Goal: Information Seeking & Learning: Learn about a topic

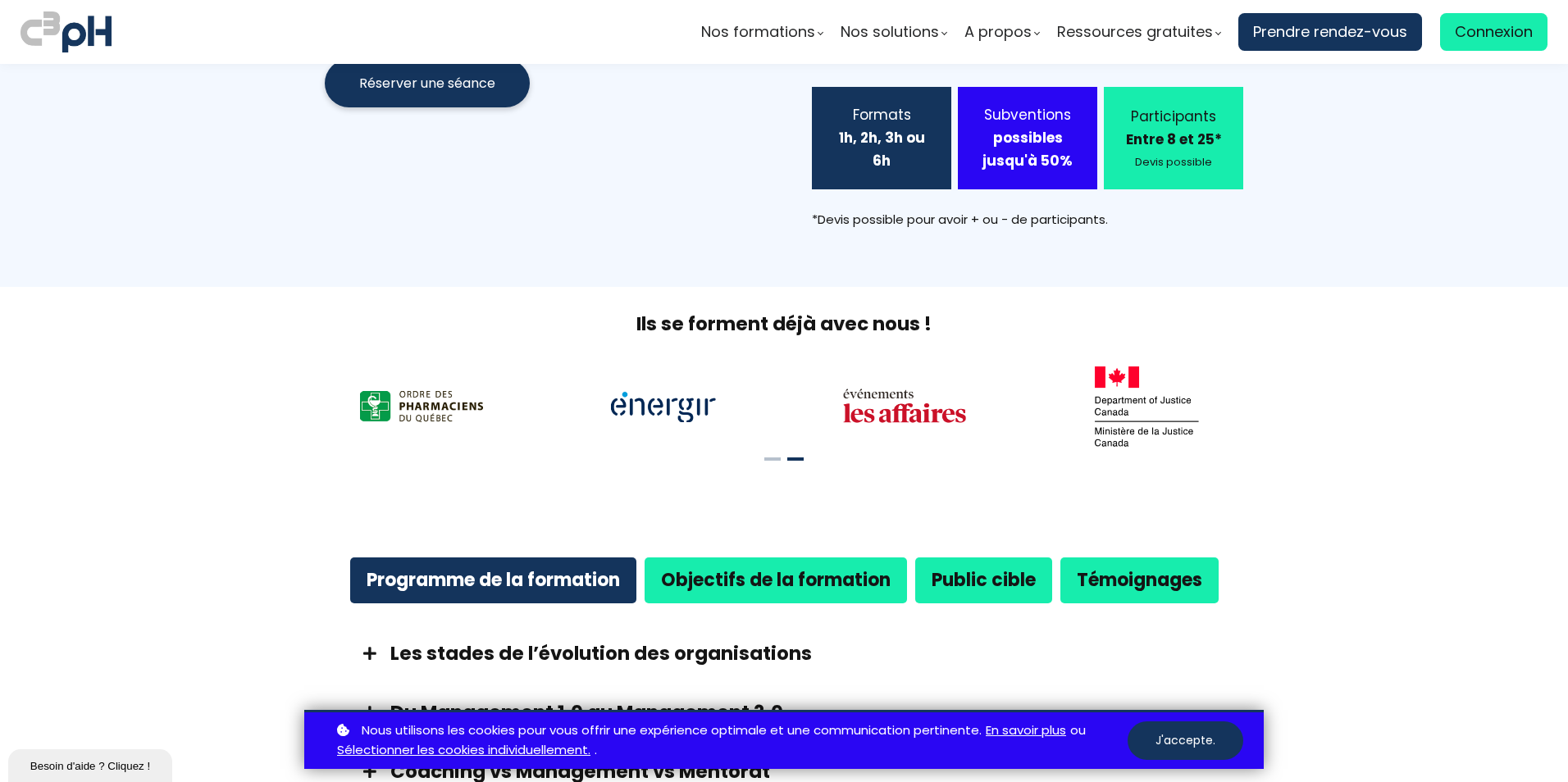
scroll to position [902, 0]
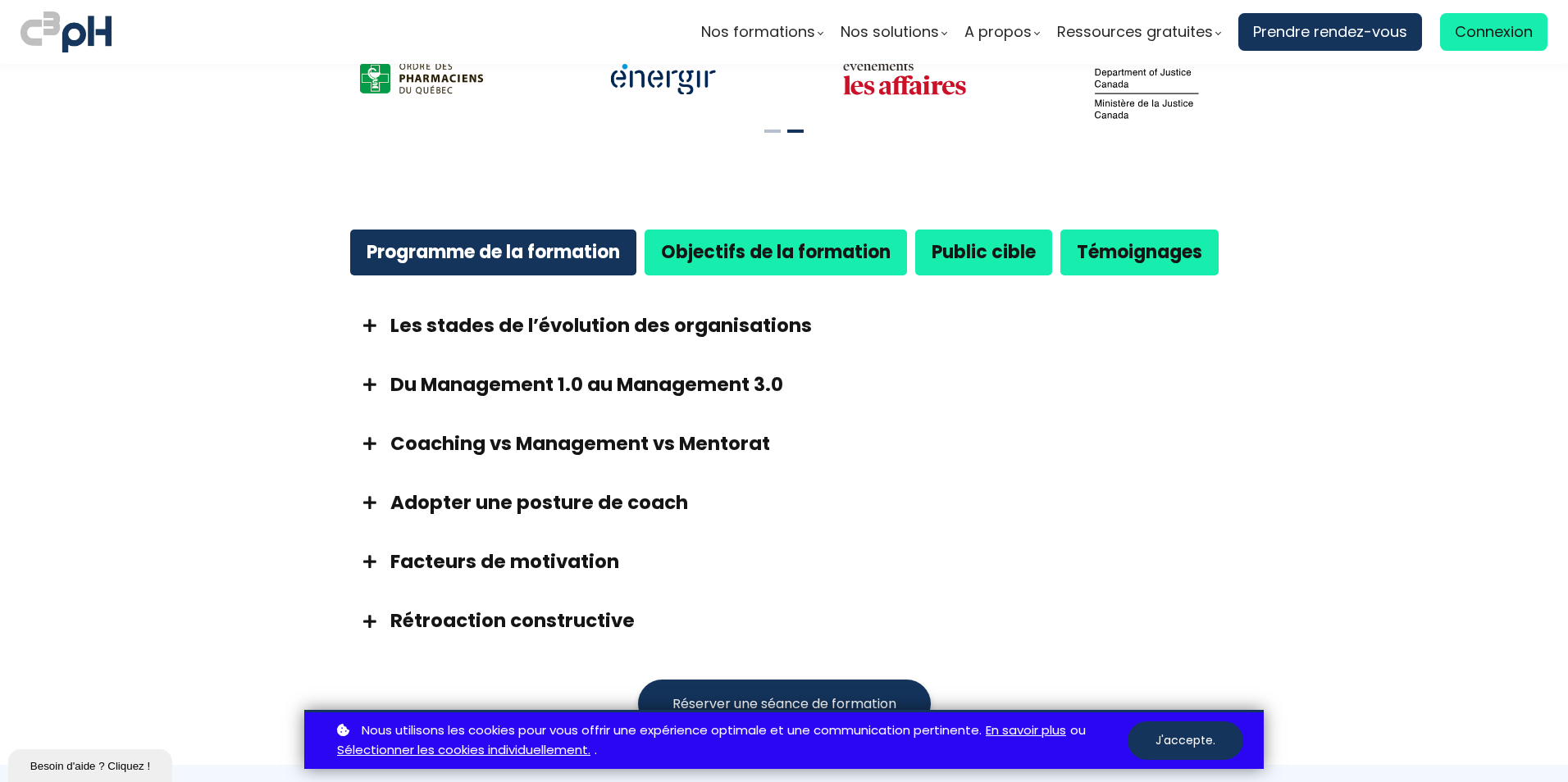
click at [366, 318] on span at bounding box center [370, 325] width 41 height 15
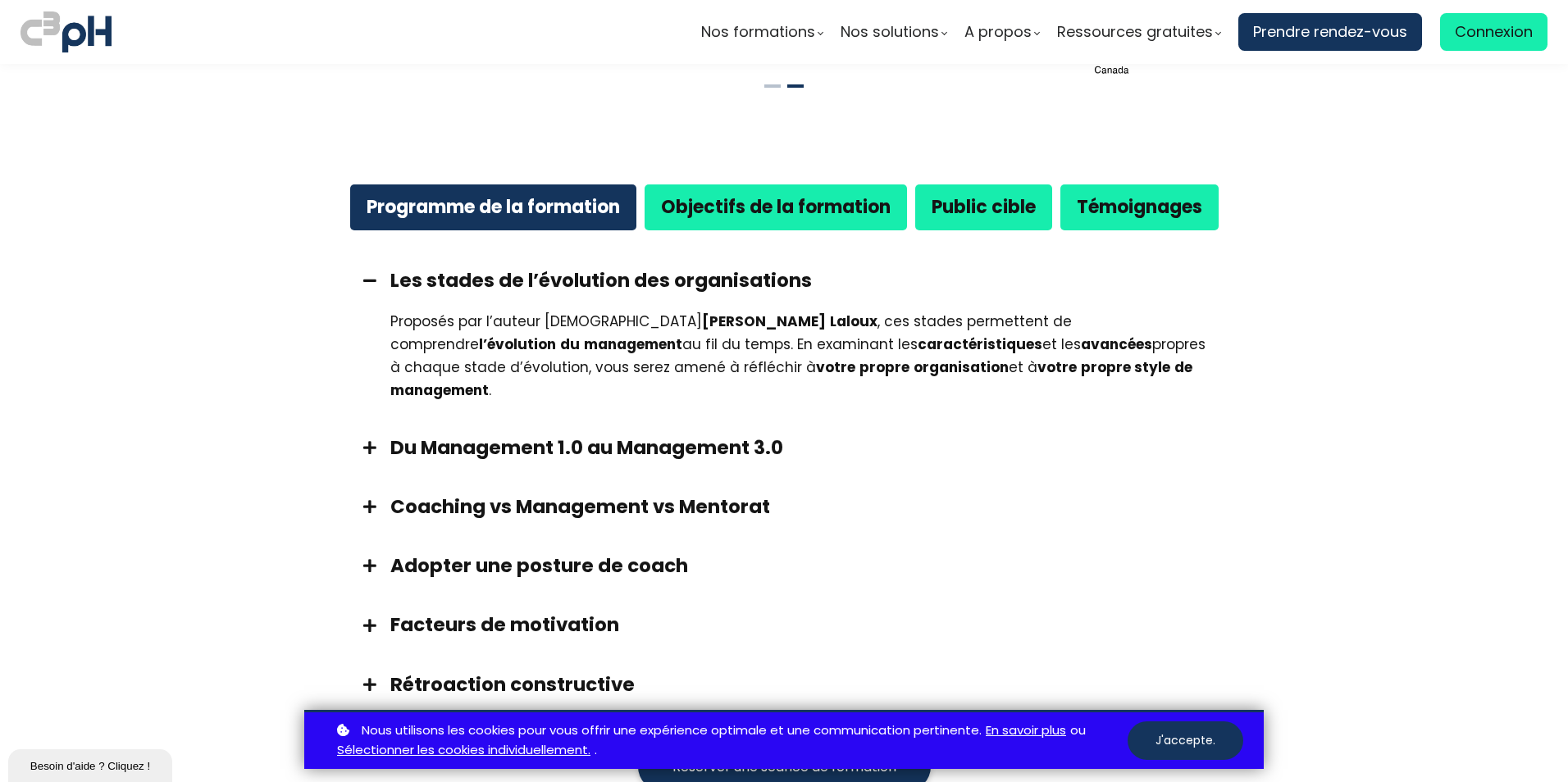
scroll to position [984, 0]
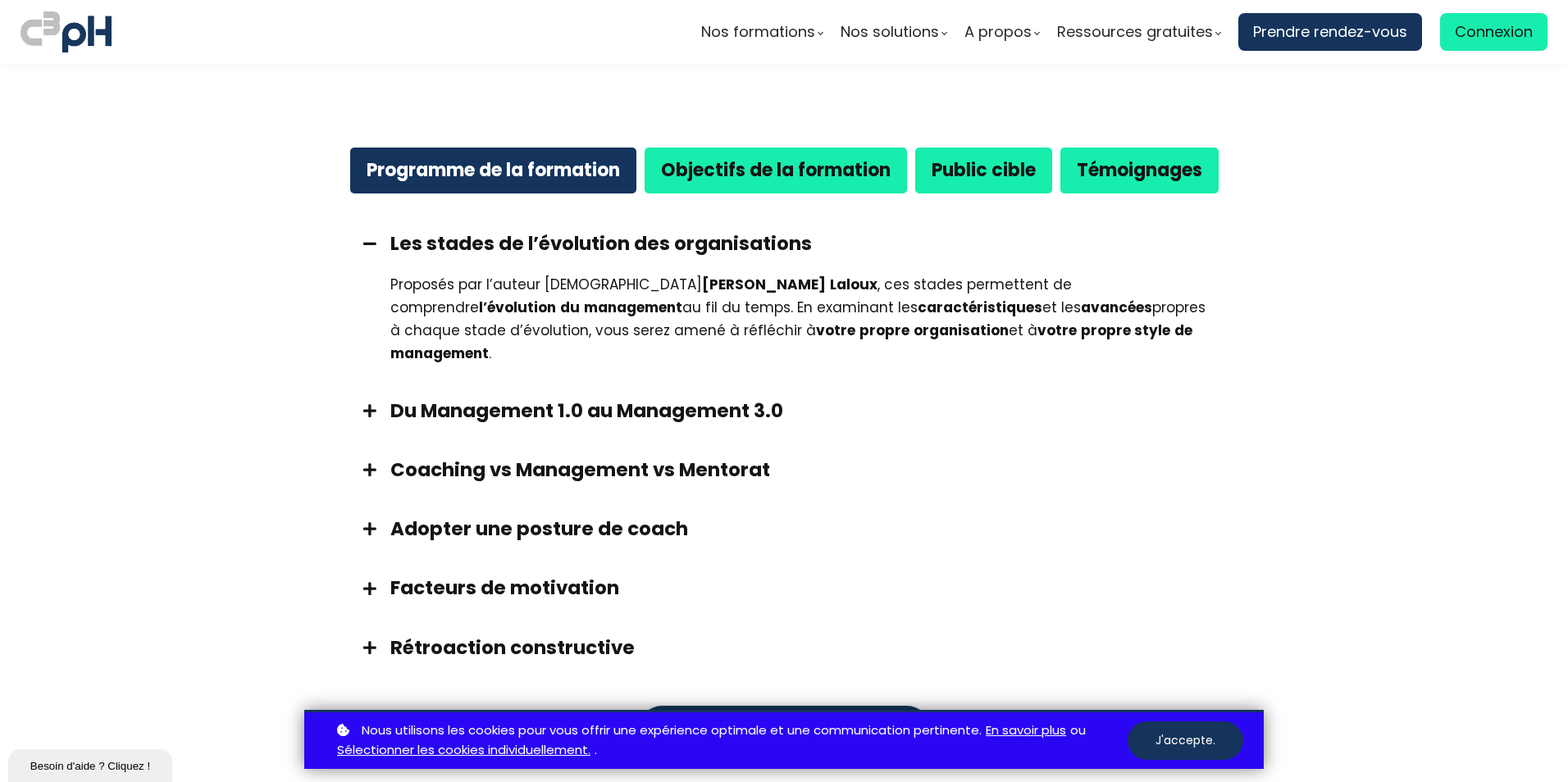
click at [366, 403] on span at bounding box center [370, 410] width 41 height 15
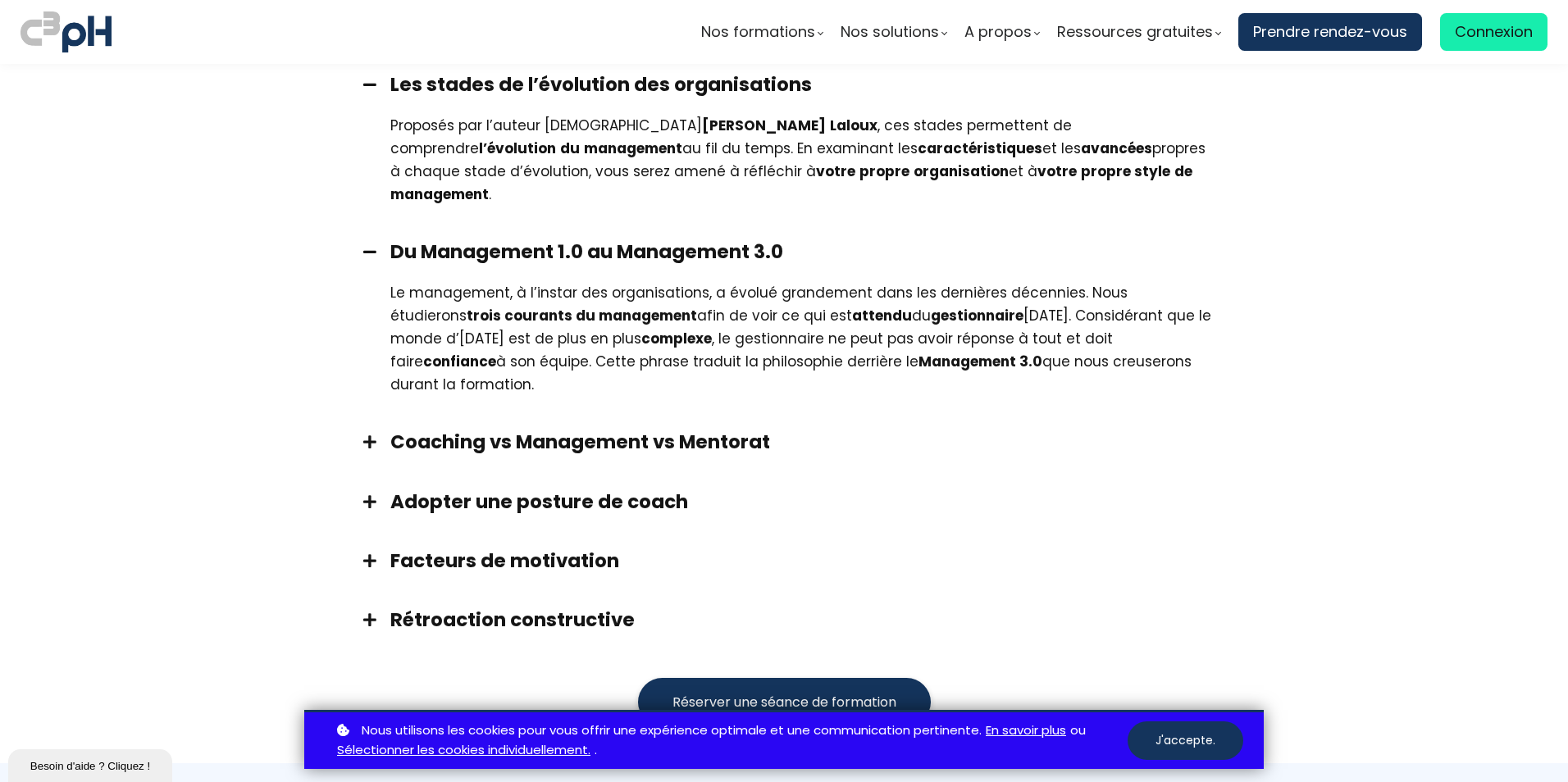
scroll to position [1148, 0]
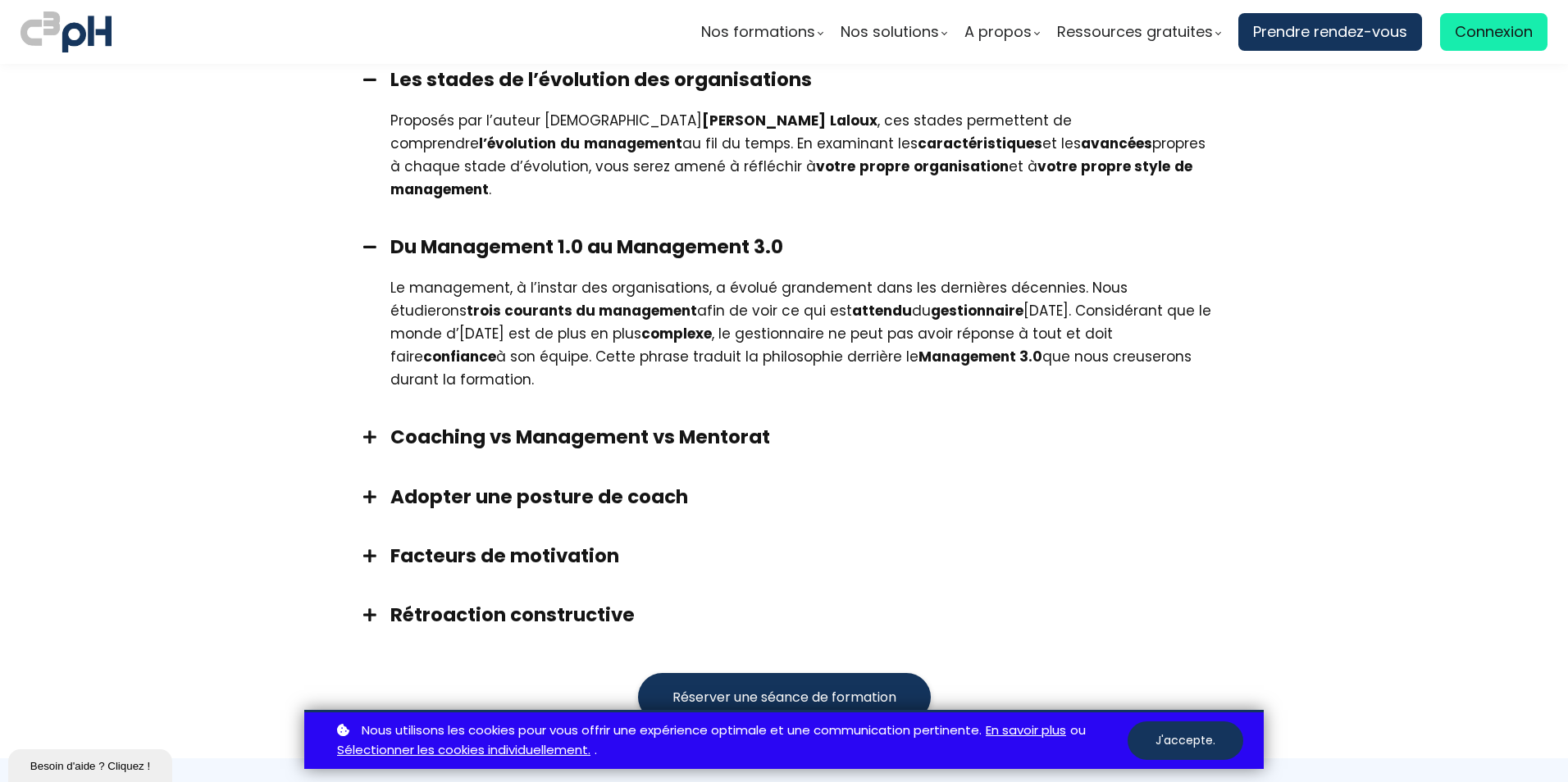
click at [377, 430] on span at bounding box center [370, 436] width 41 height 15
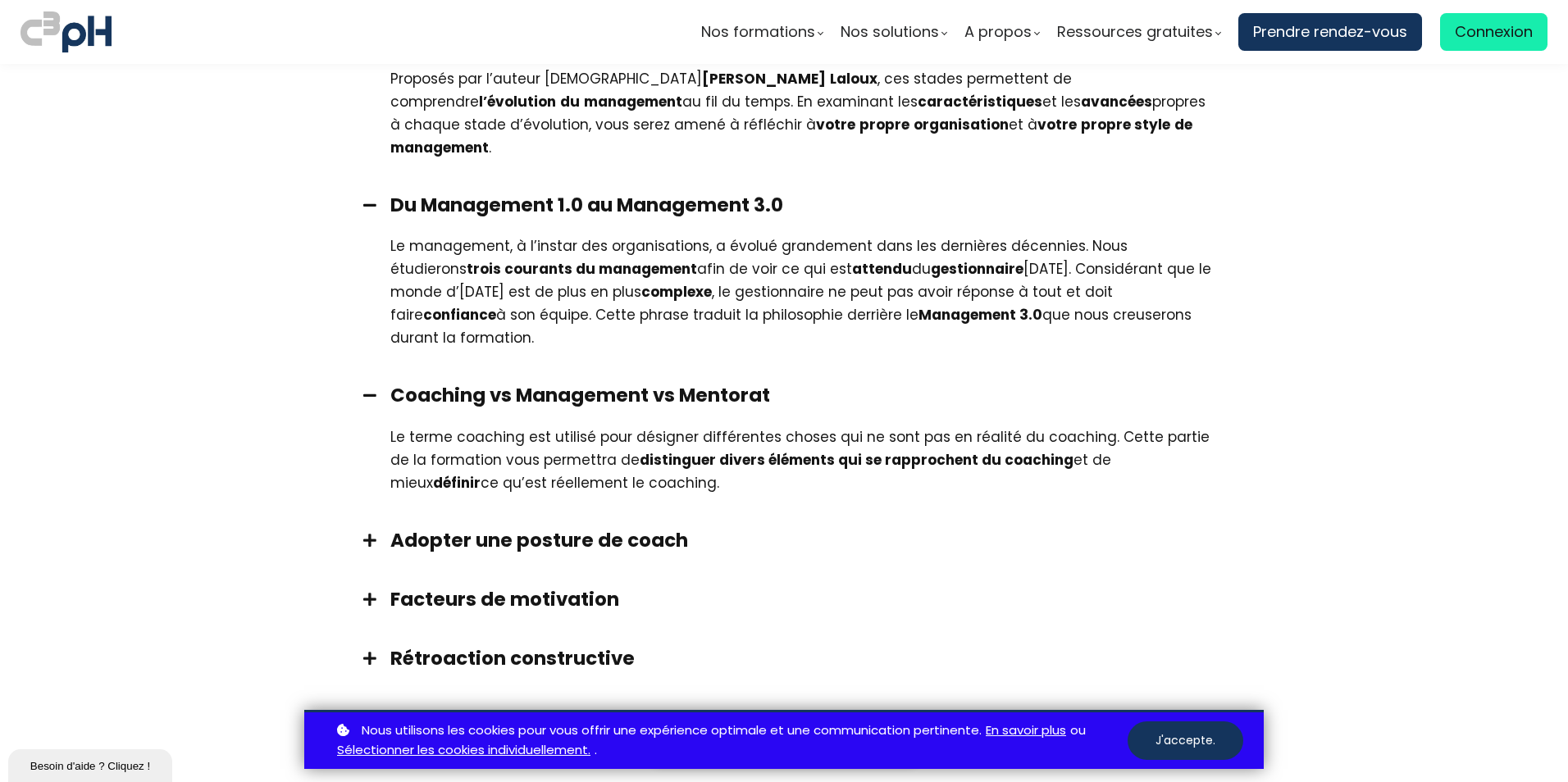
scroll to position [1230, 0]
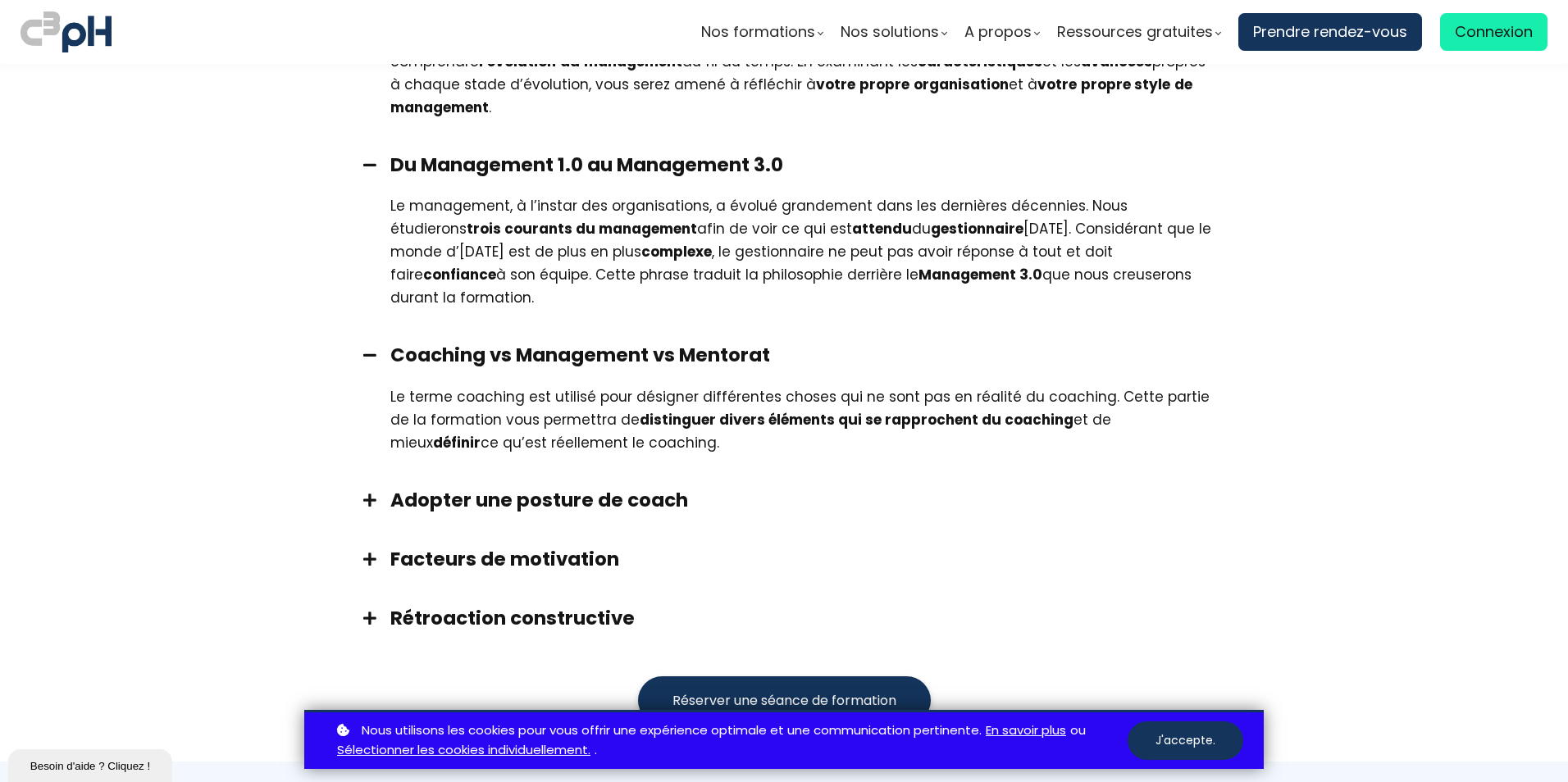
click at [360, 487] on div at bounding box center [370, 500] width 41 height 26
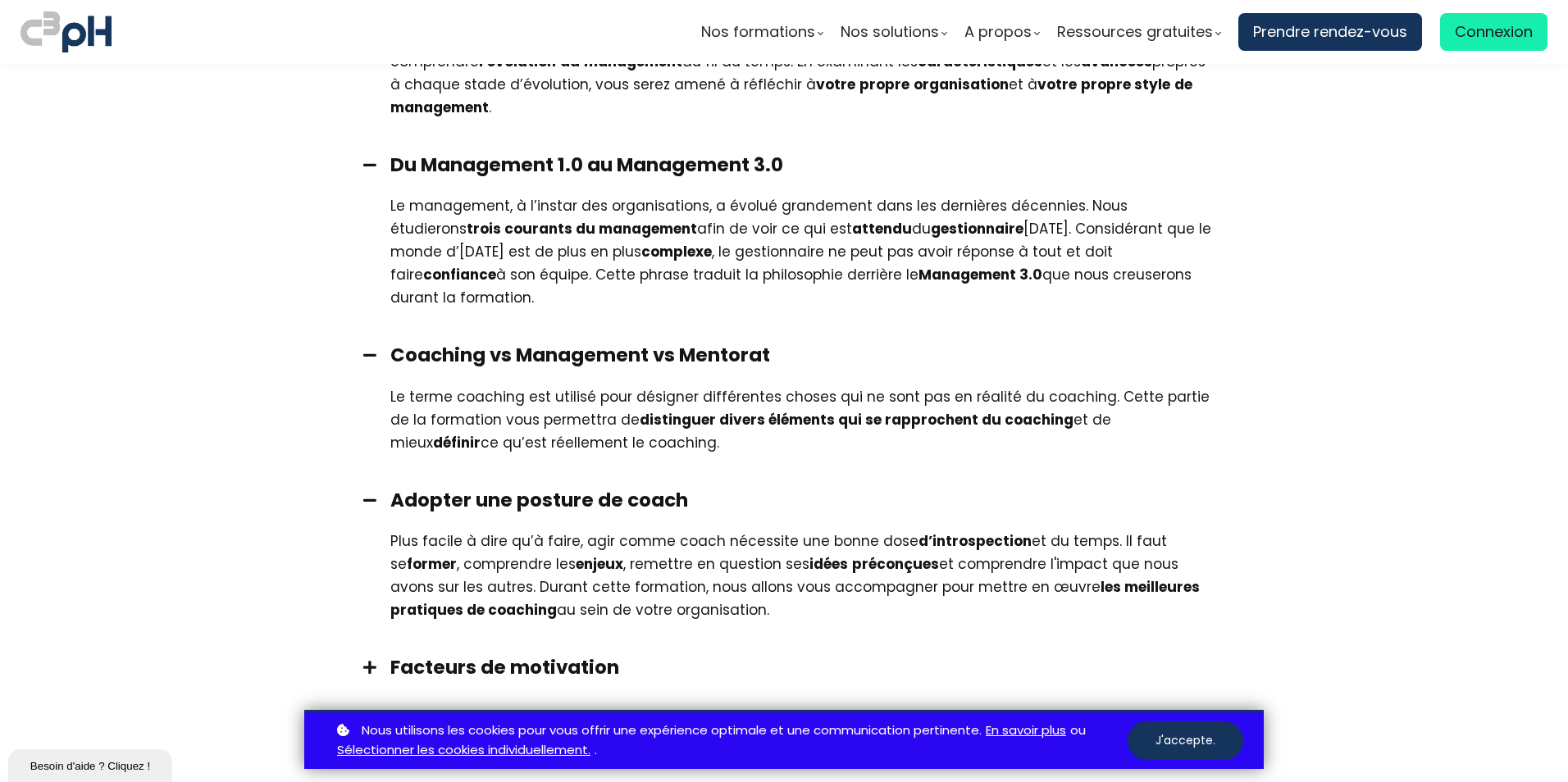
click at [366, 660] on span at bounding box center [370, 667] width 41 height 15
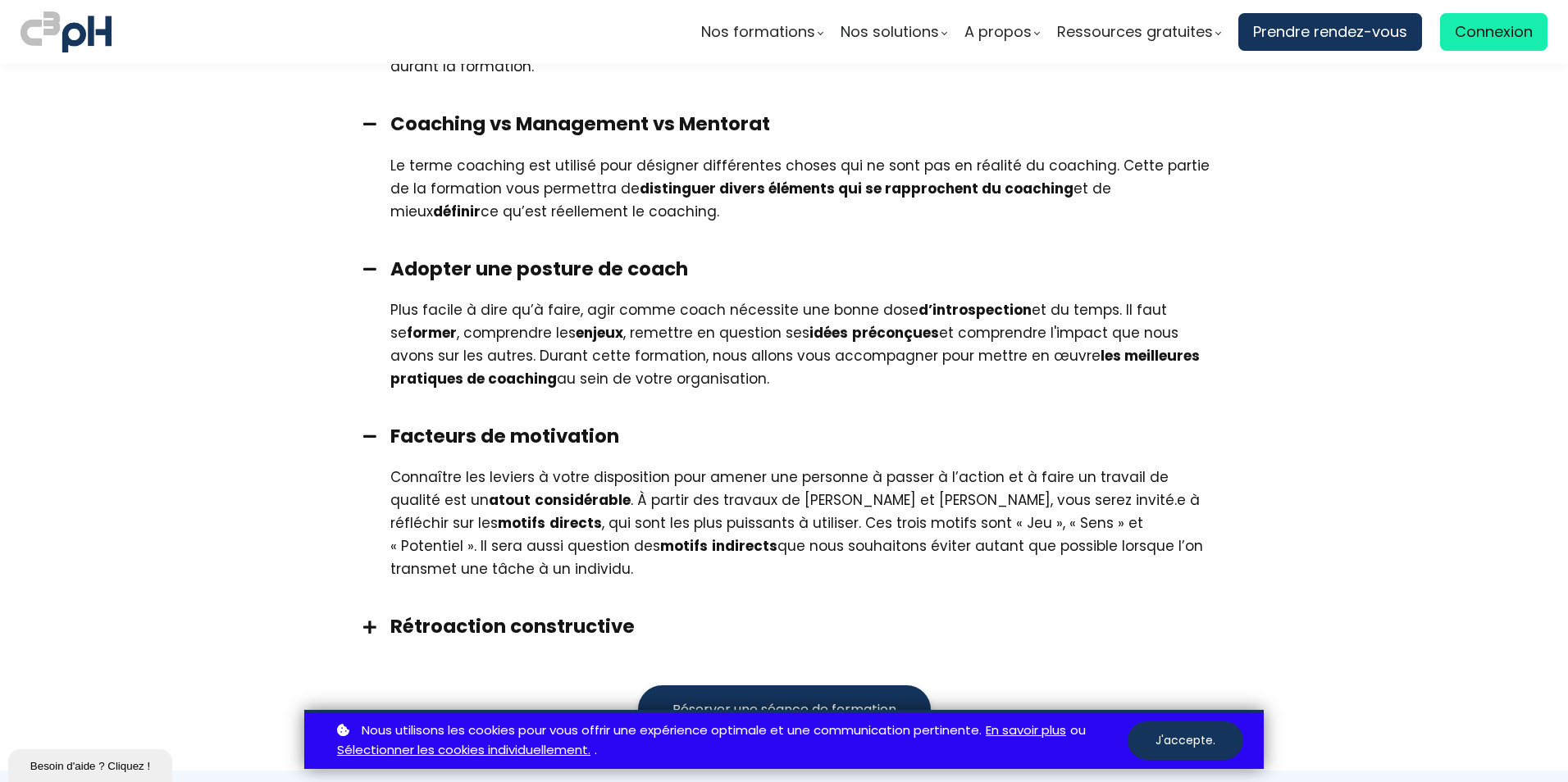
scroll to position [1476, 0]
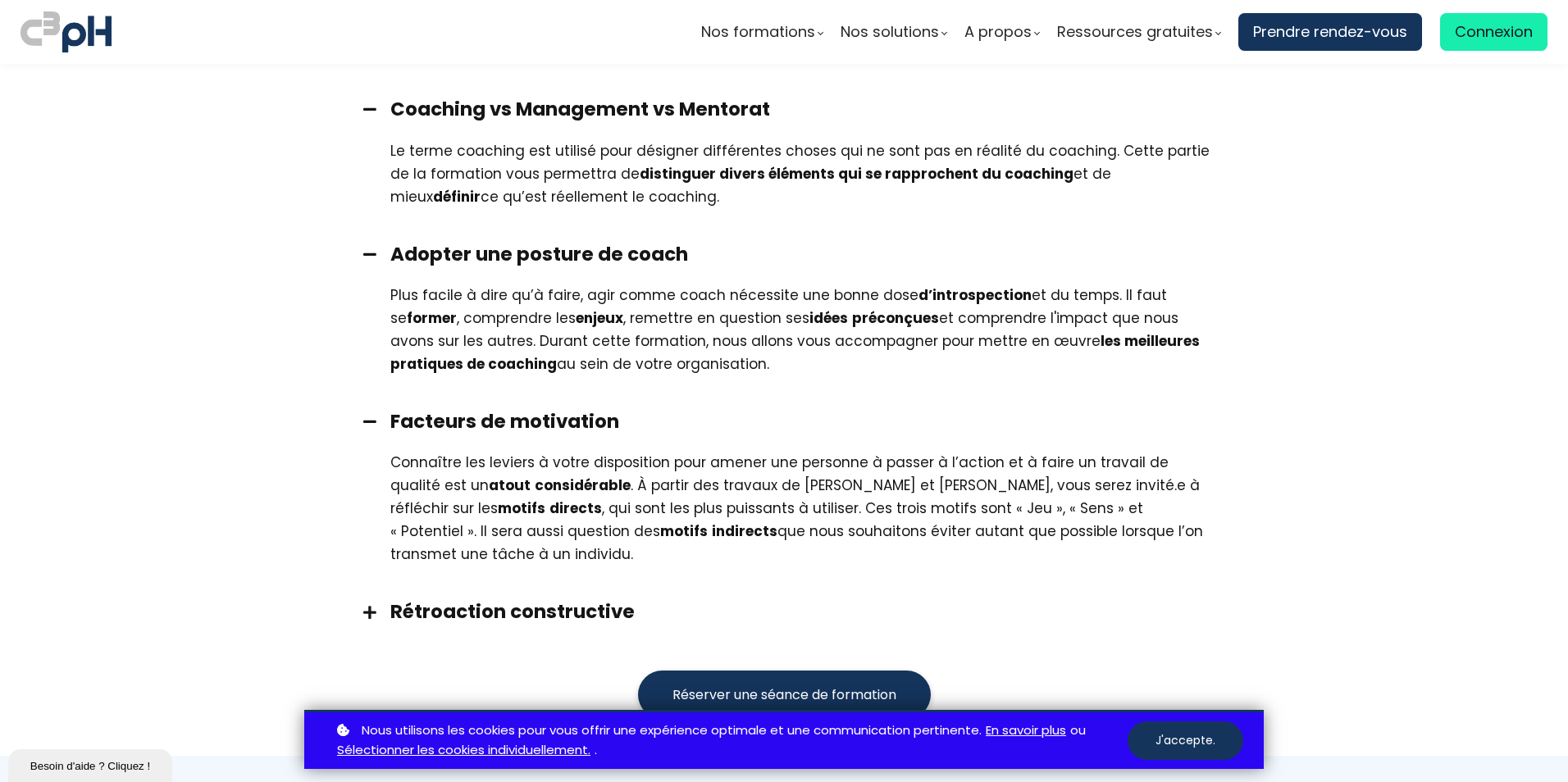
click at [364, 605] on span at bounding box center [370, 612] width 41 height 15
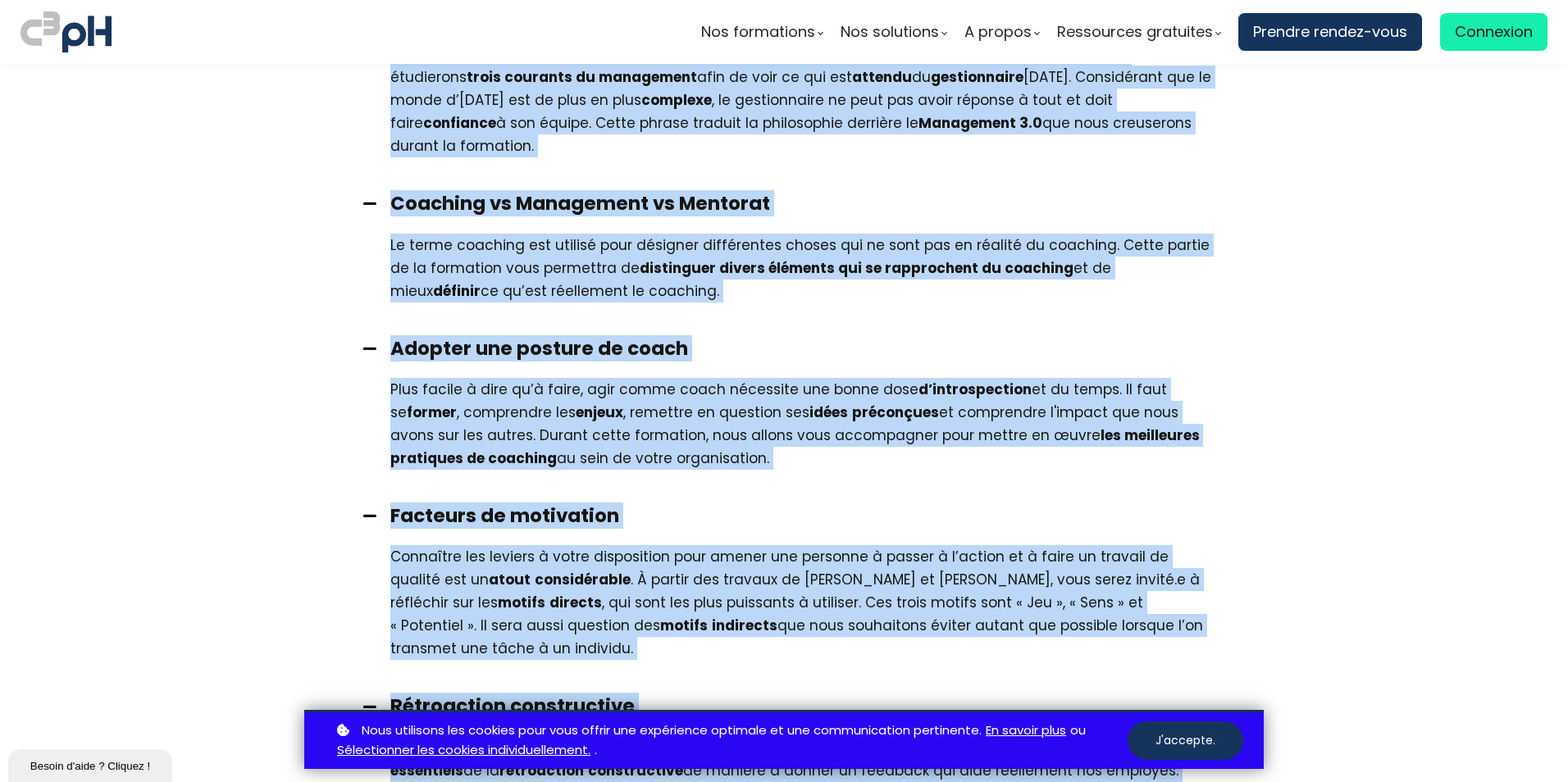
scroll to position [1553, 0]
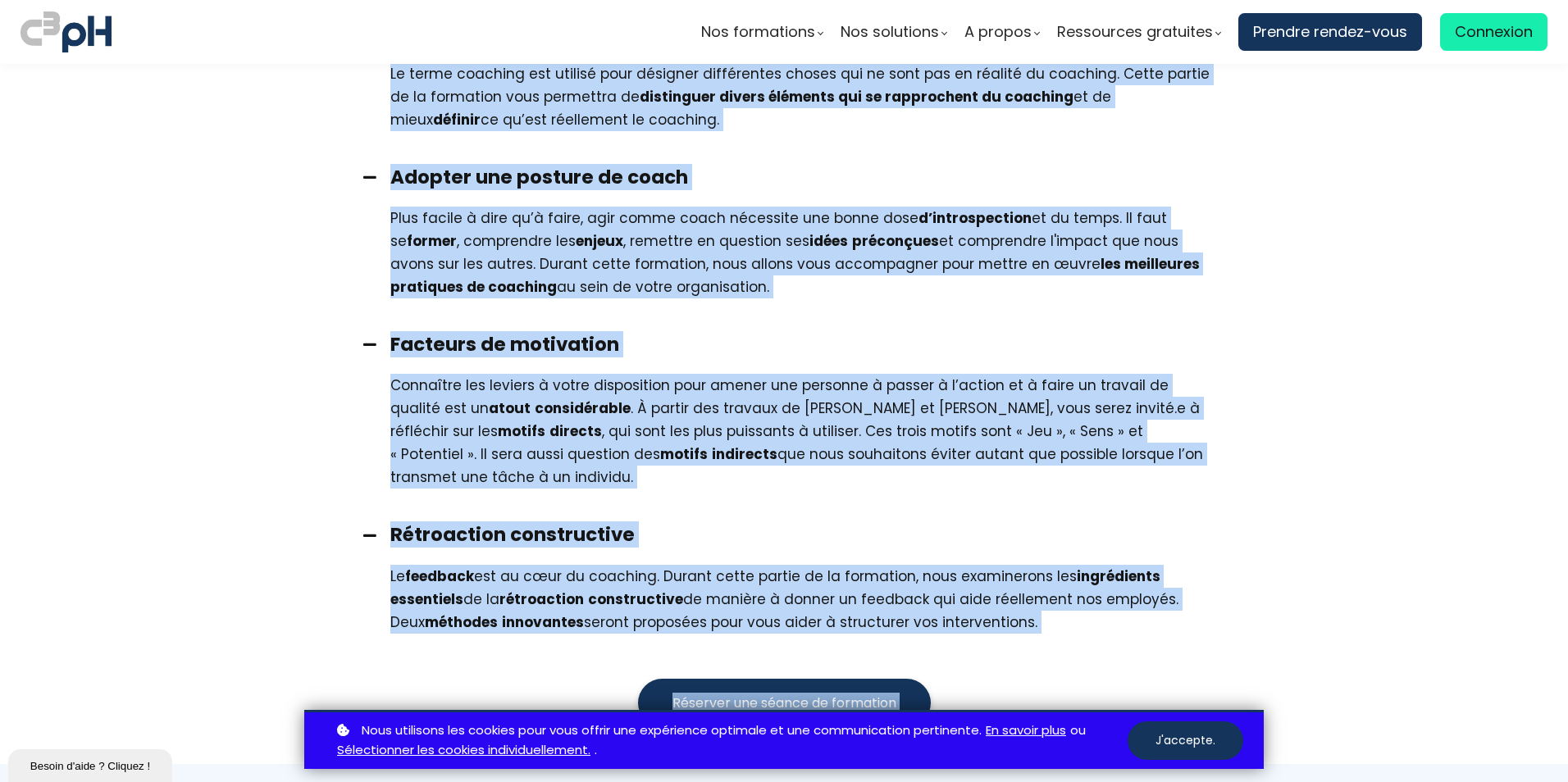
drag, startPoint x: 350, startPoint y: 133, endPoint x: 1162, endPoint y: 576, distance: 925.0
click at [1162, 576] on div "Les stades de l’évolution des organisations Proposés par l’auteur [DEMOGRAPHIC_…" at bounding box center [784, 147] width 902 height 1006
copy div "Lor ipsumd si a’consectet adi elitseddoeius Temporin utl e’dolore magna Aliquae…"
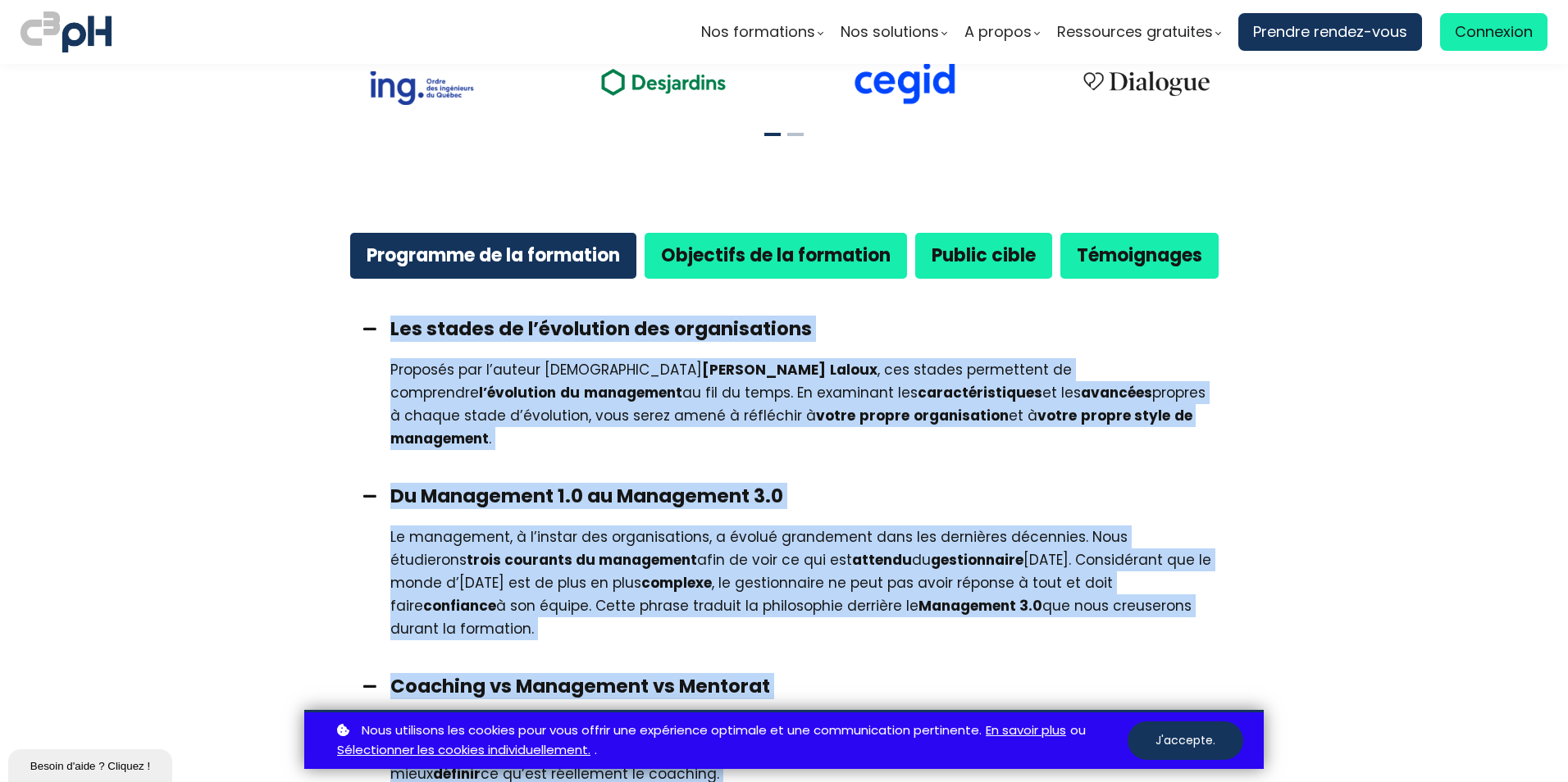
scroll to position [897, 0]
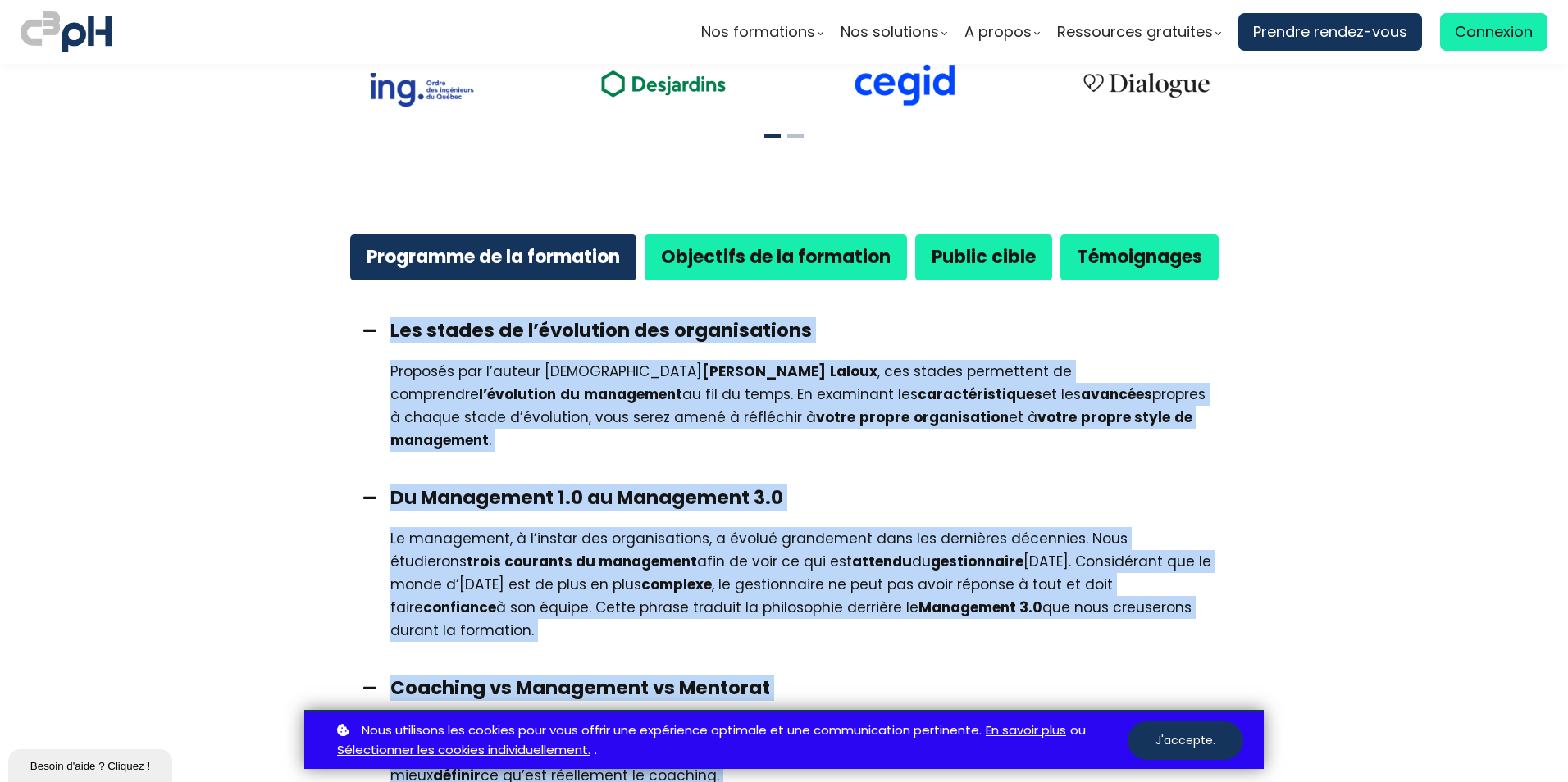
click at [530, 407] on div "Proposés par l’auteur [DEMOGRAPHIC_DATA] [PERSON_NAME] , ces stades permettent …" at bounding box center [784, 414] width 902 height 108
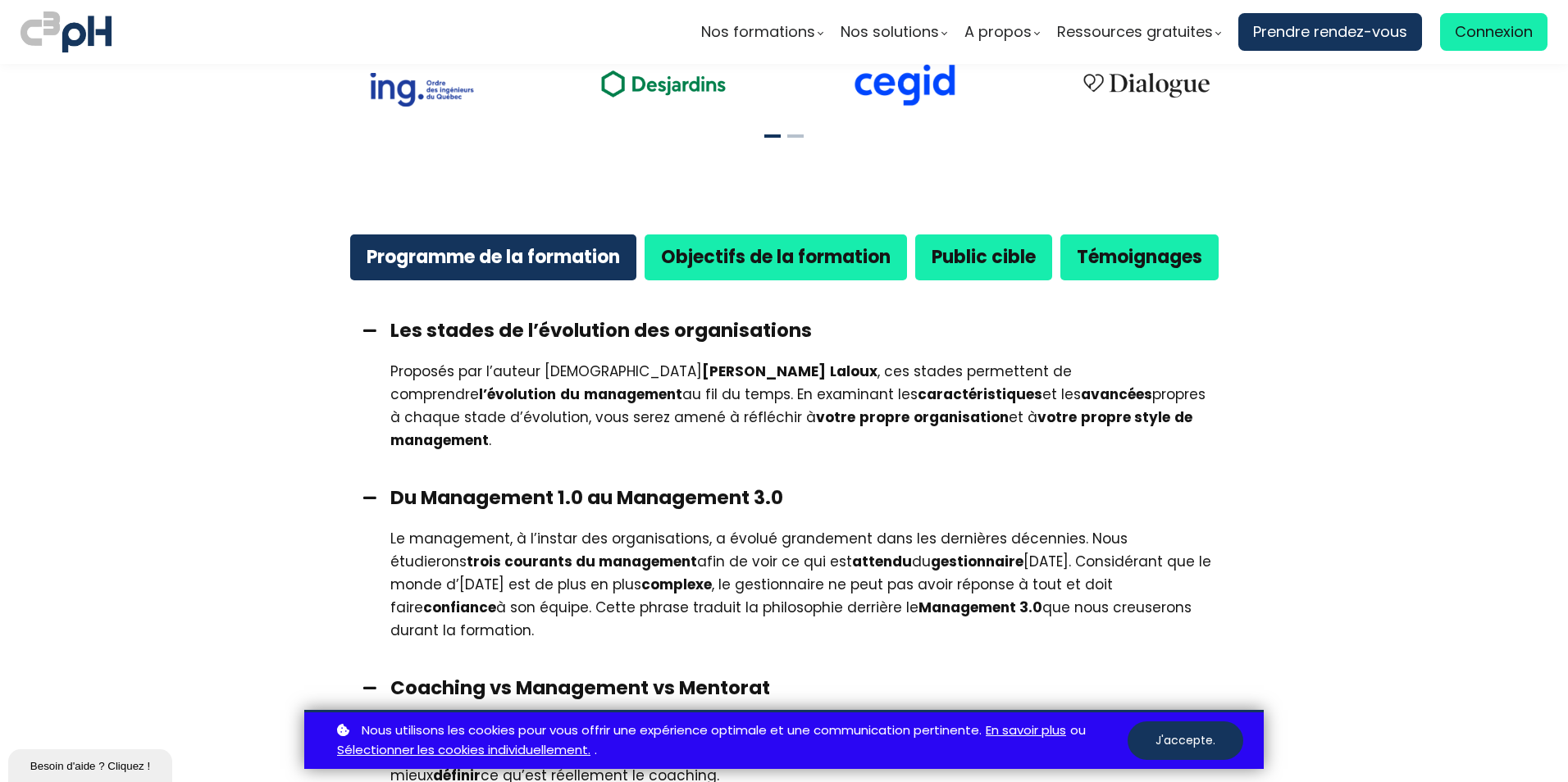
click at [742, 244] on strong "Objectifs de la formation" at bounding box center [775, 257] width 229 height 25
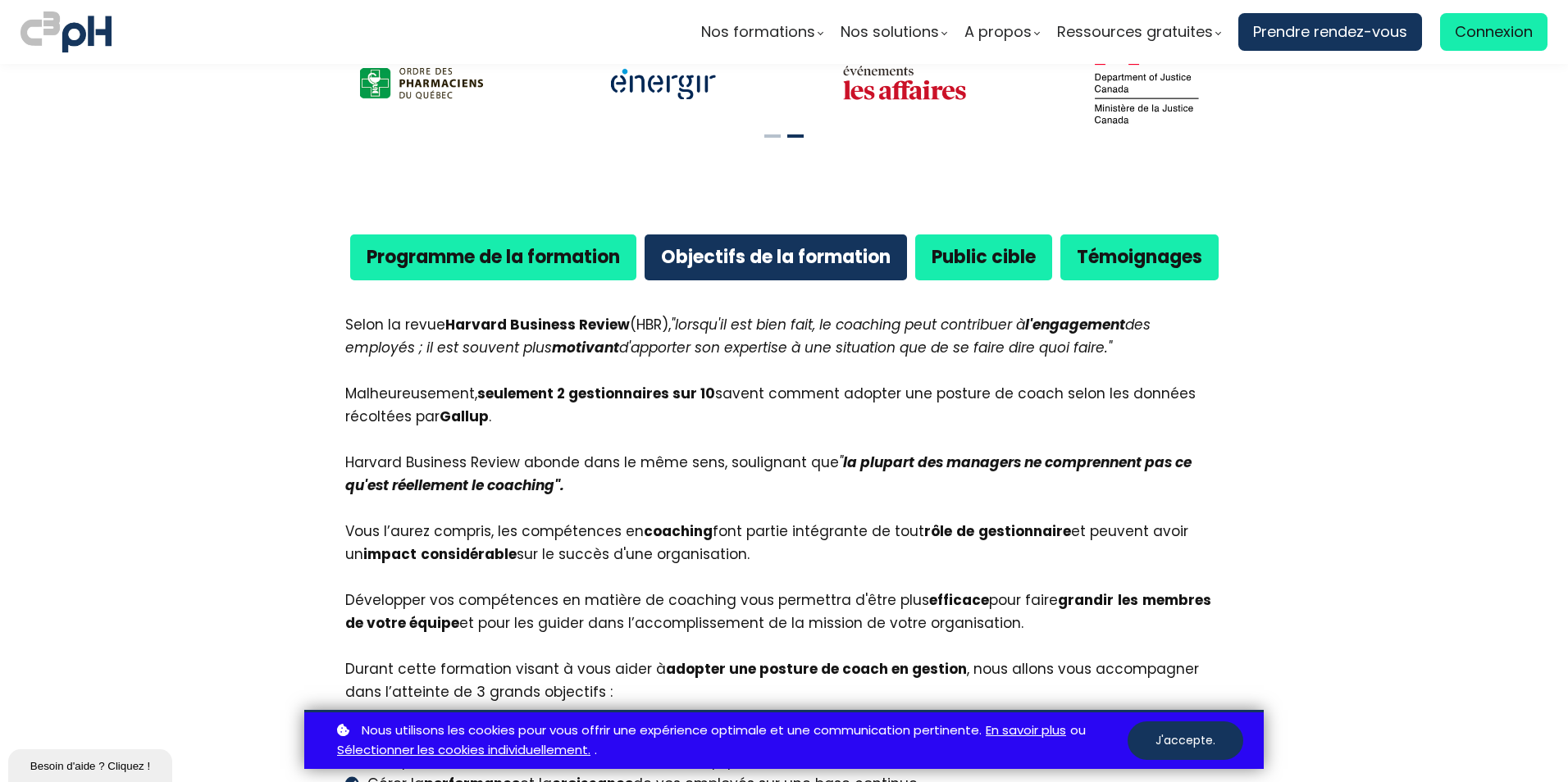
click at [593, 244] on b "Programme de la formation" at bounding box center [492, 257] width 253 height 25
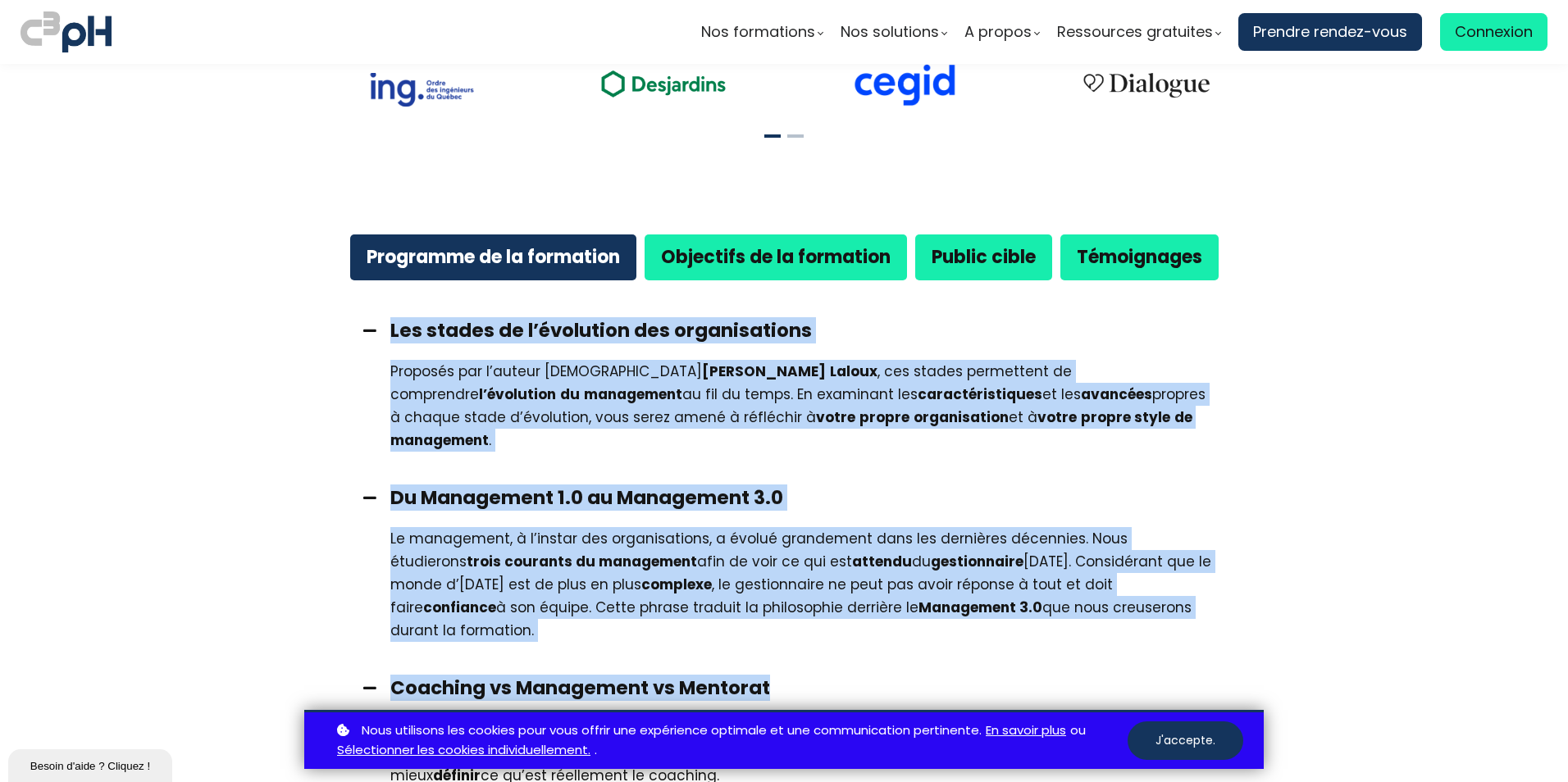
drag, startPoint x: 389, startPoint y: 304, endPoint x: 1242, endPoint y: 672, distance: 929.0
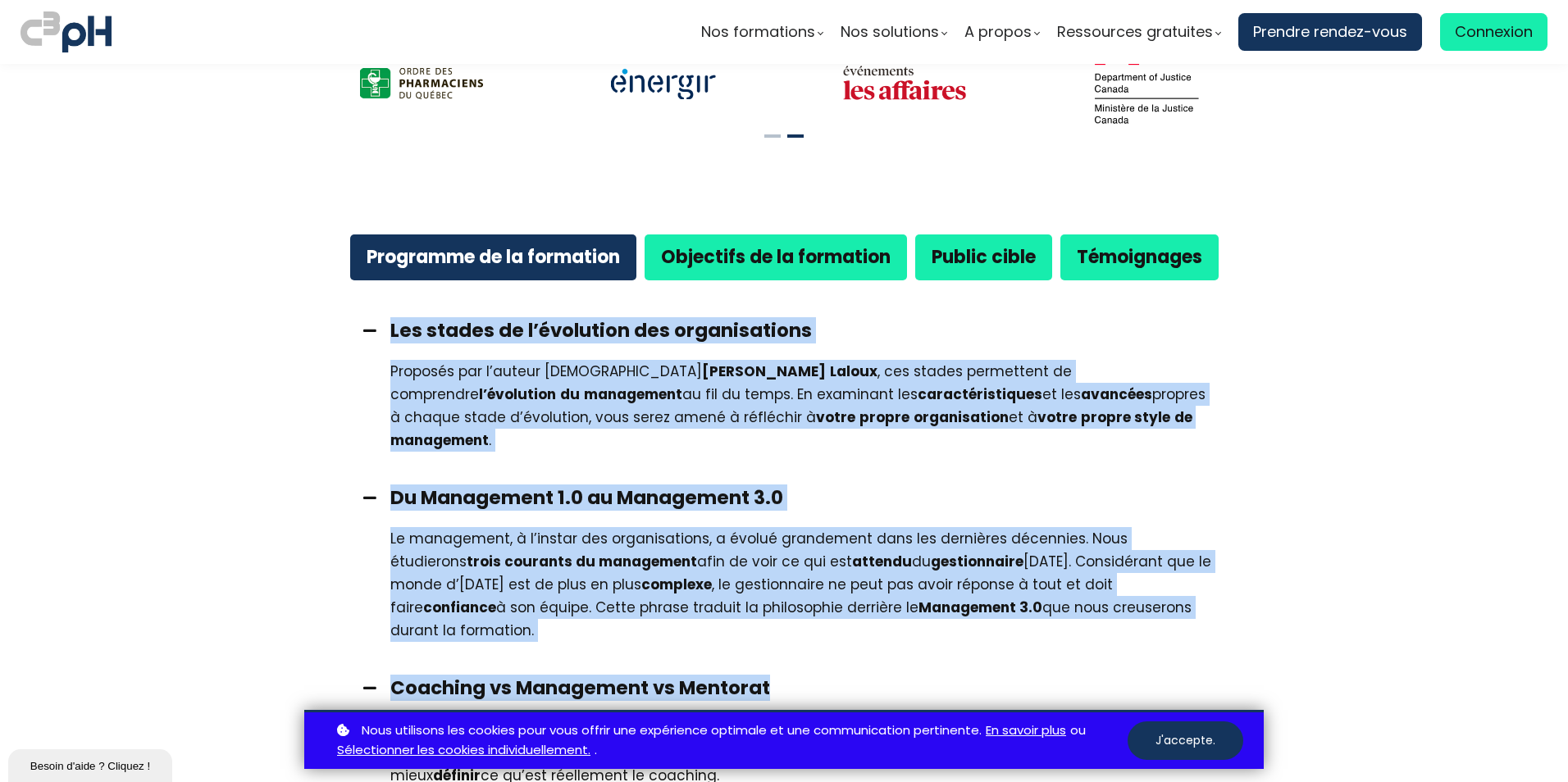
drag, startPoint x: 1242, startPoint y: 672, endPoint x: 1200, endPoint y: 736, distance: 76.6
click at [1200, 736] on button "J'accepte." at bounding box center [1185, 740] width 115 height 38
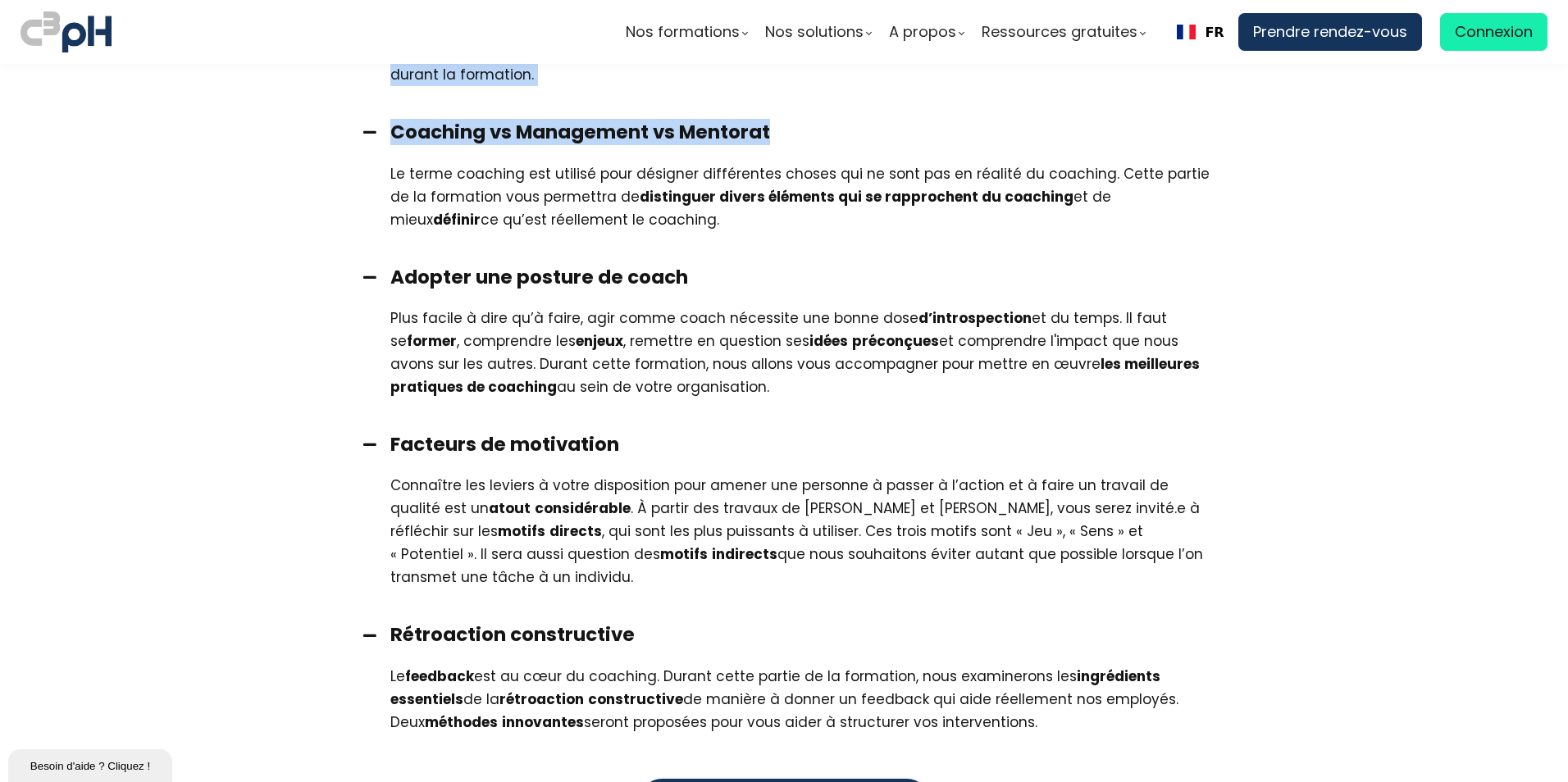
scroll to position [1553, 0]
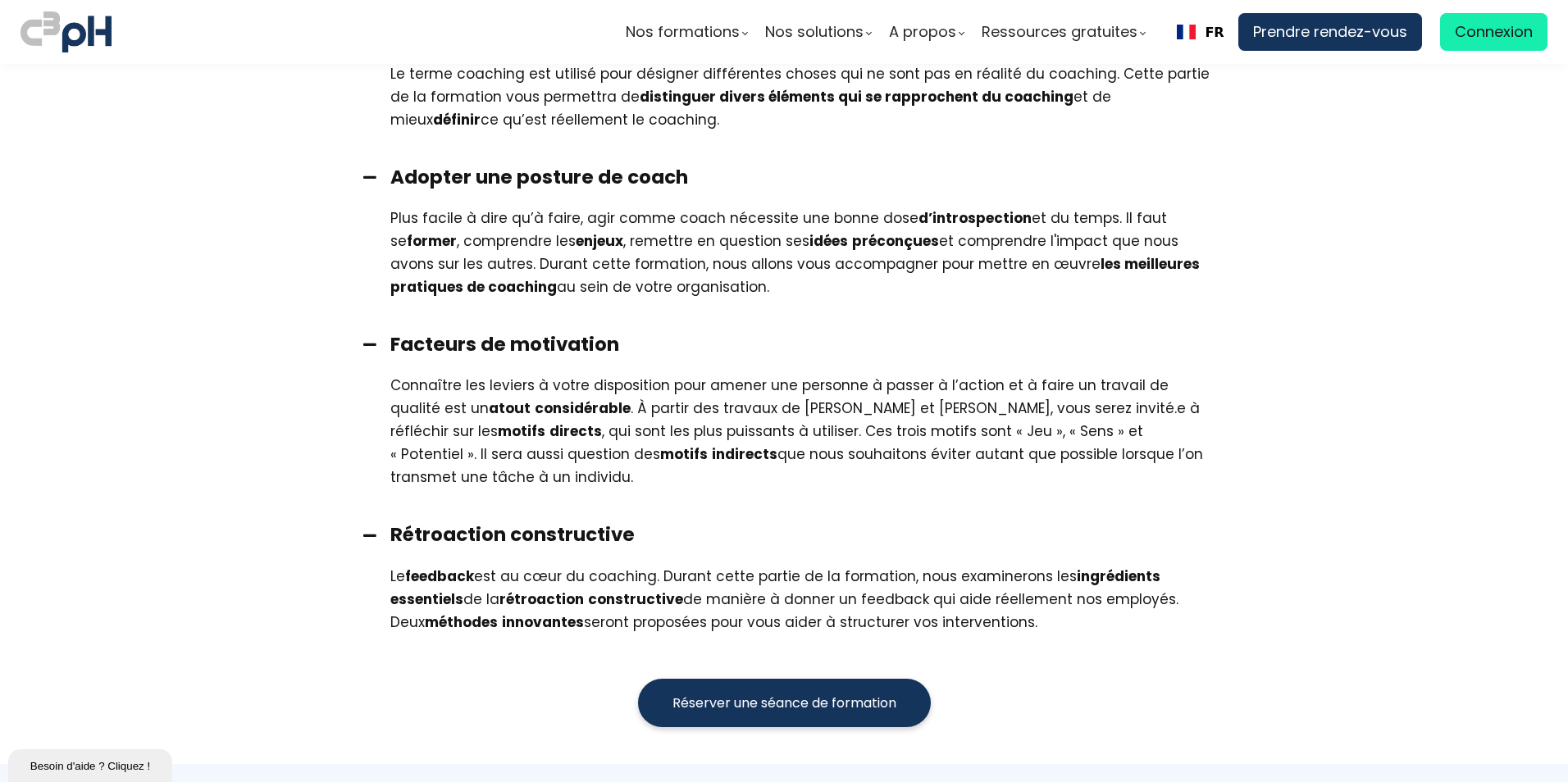
click at [979, 565] on div "Le feedback est au cœur du coaching. Durant cette partie de la formation, nous …" at bounding box center [805, 599] width 828 height 69
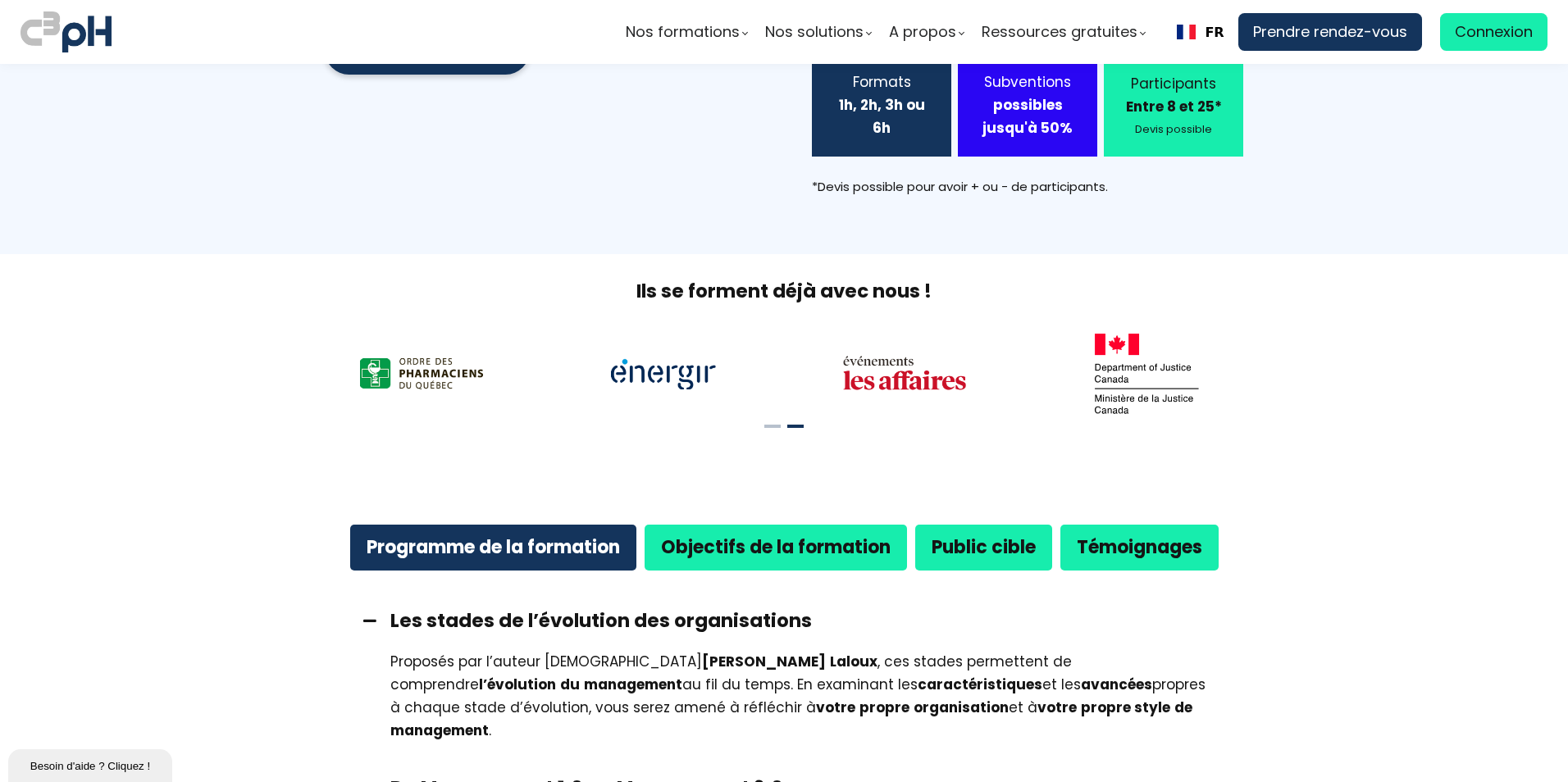
scroll to position [878, 0]
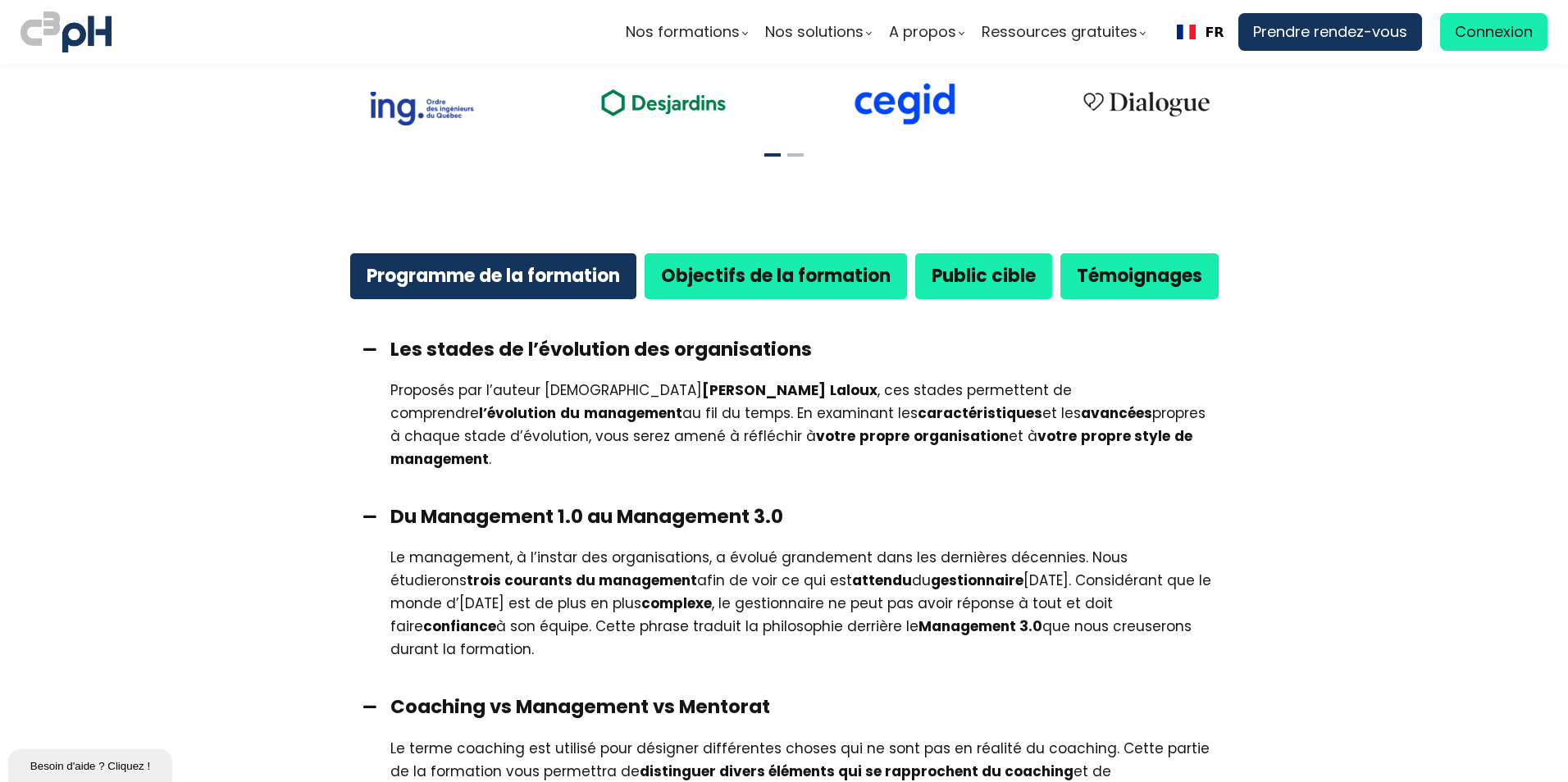
drag, startPoint x: 1001, startPoint y: 554, endPoint x: 387, endPoint y: 333, distance: 652.6
drag, startPoint x: 387, startPoint y: 333, endPoint x: 405, endPoint y: 326, distance: 19.3
copy div "Lor ipsumd si a’consectet adi elitseddoeius Temporin utl e’dolore magna Aliquae…"
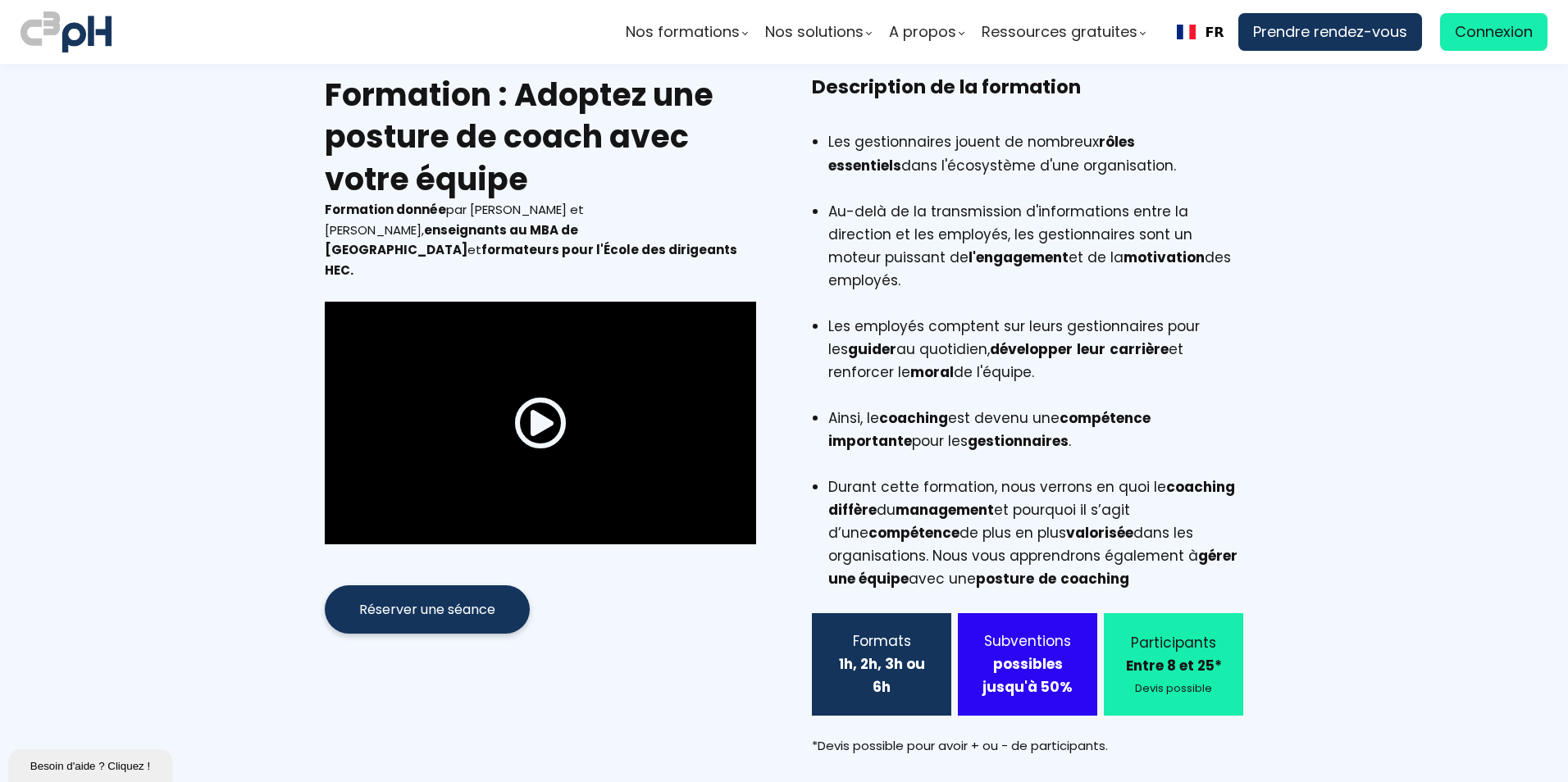
scroll to position [0, 0]
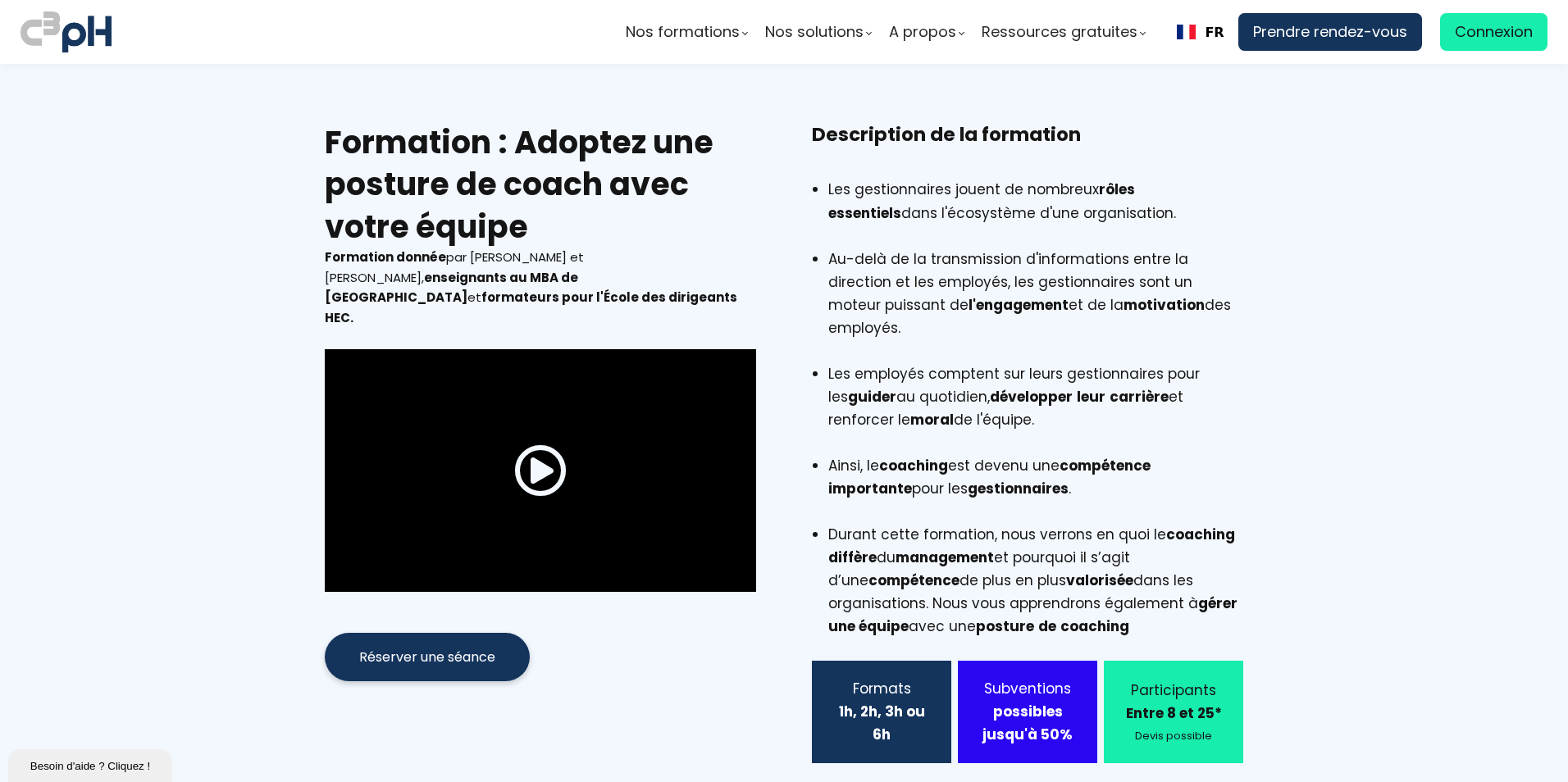
drag, startPoint x: 325, startPoint y: 143, endPoint x: 573, endPoint y: 226, distance: 261.5
click at [573, 226] on h2 "Formation : Adoptez une posture de coach avec votre équipe" at bounding box center [541, 184] width 432 height 126
copy h2 "Formation : Adoptez une posture de coach avec votre équipe"
